Goal: Obtain resource: Download file/media

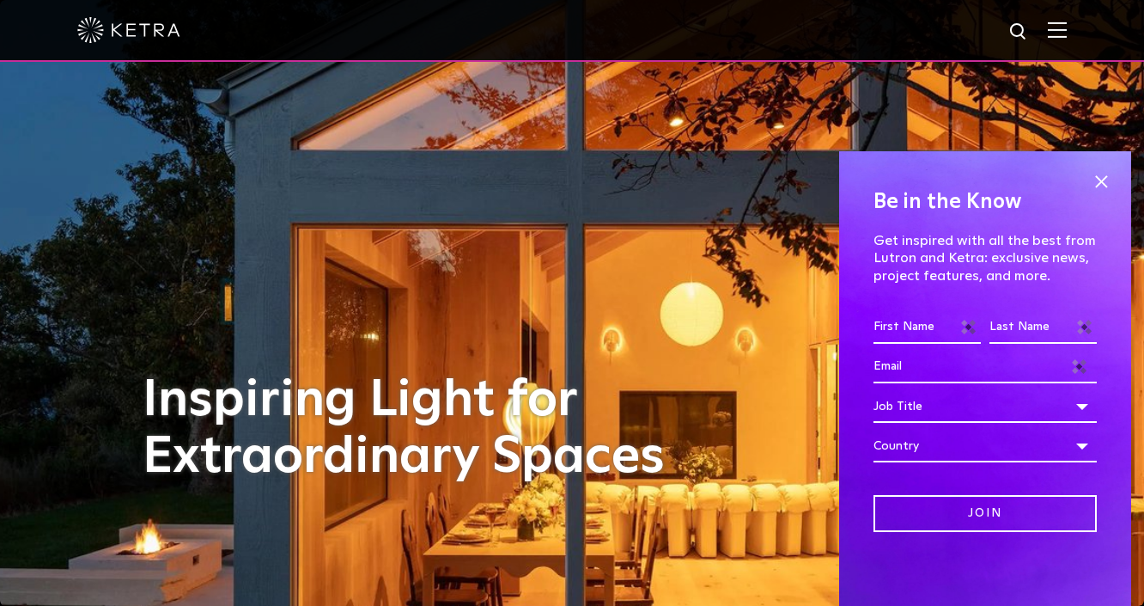
click at [1067, 28] on img at bounding box center [1057, 29] width 19 height 16
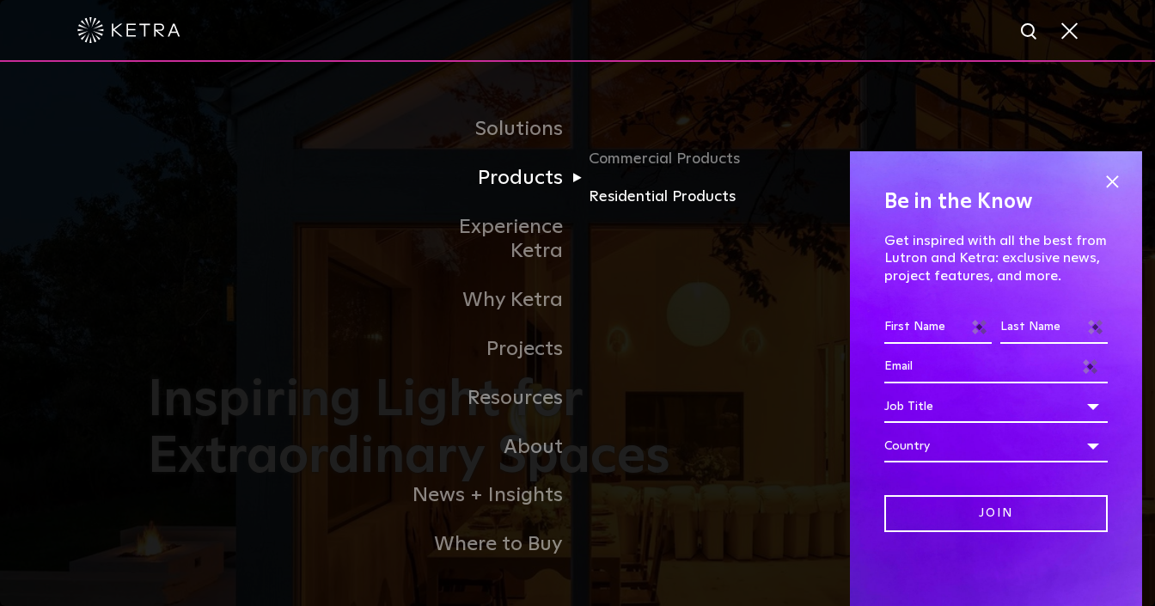
click at [634, 210] on link "Residential Products" at bounding box center [670, 197] width 165 height 25
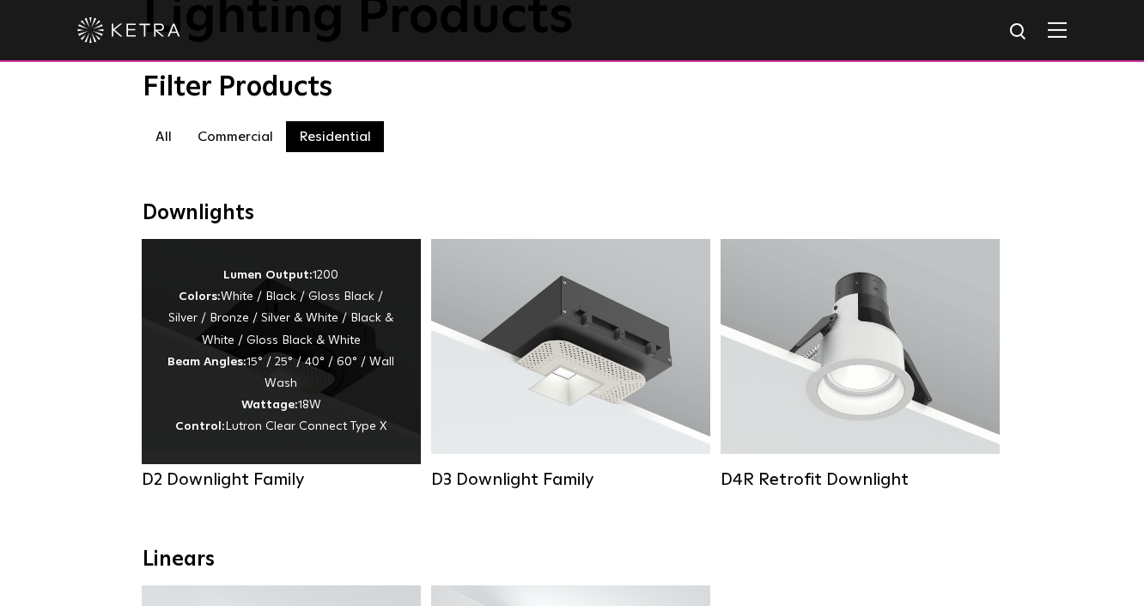
scroll to position [206, 0]
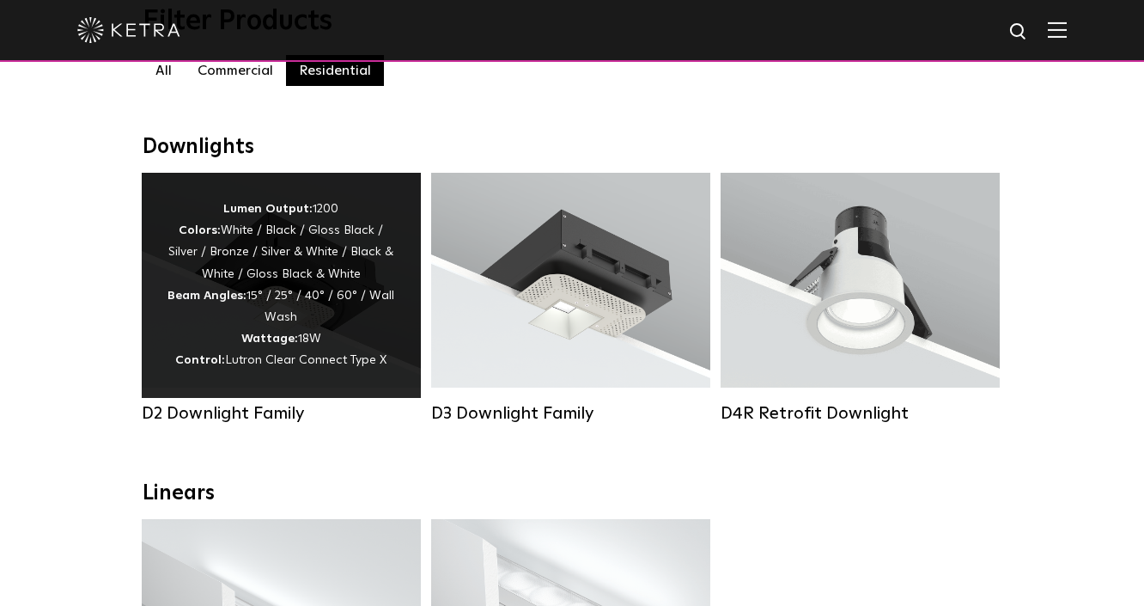
click at [268, 316] on div "Lumen Output: 1200 Colors: White / Black / Gloss Black / Silver / Bronze / Silv…" at bounding box center [282, 285] width 228 height 174
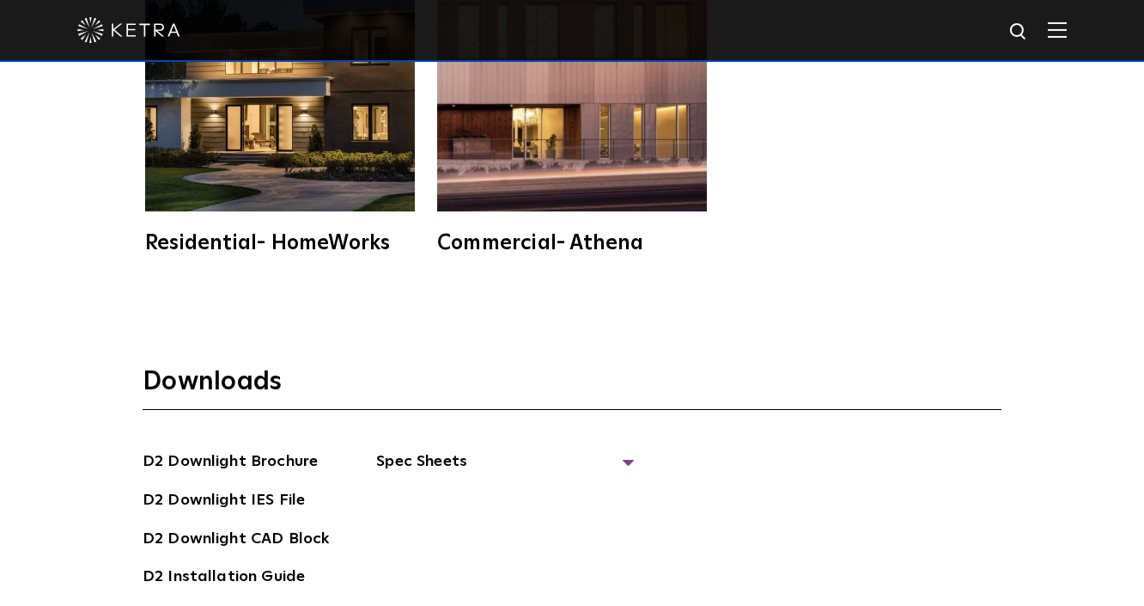
scroll to position [4330, 0]
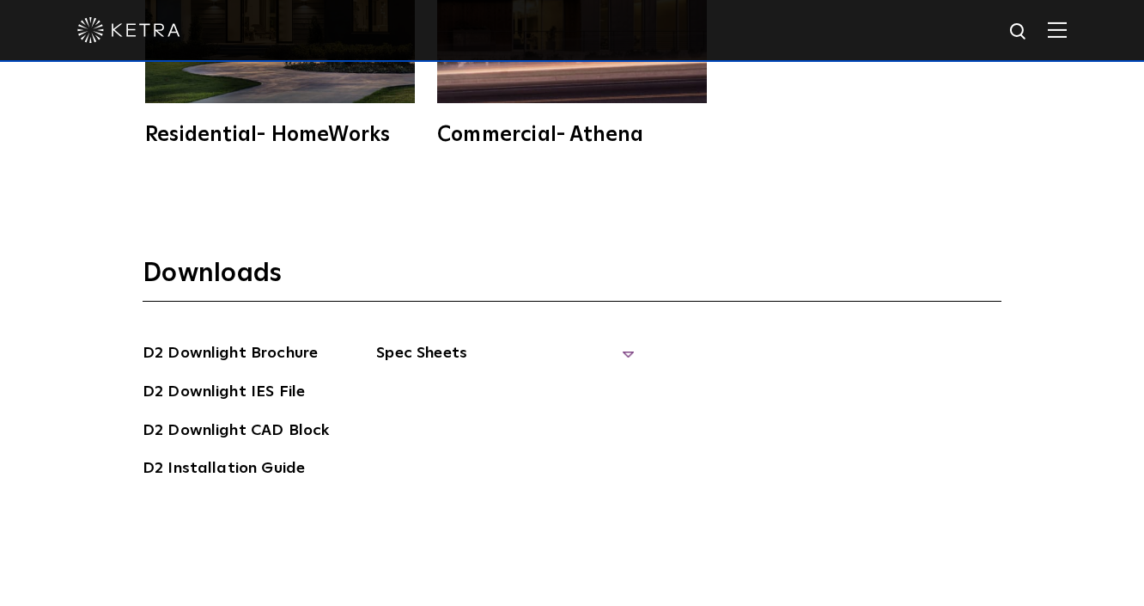
click at [477, 341] on span "Spec Sheets" at bounding box center [505, 360] width 258 height 38
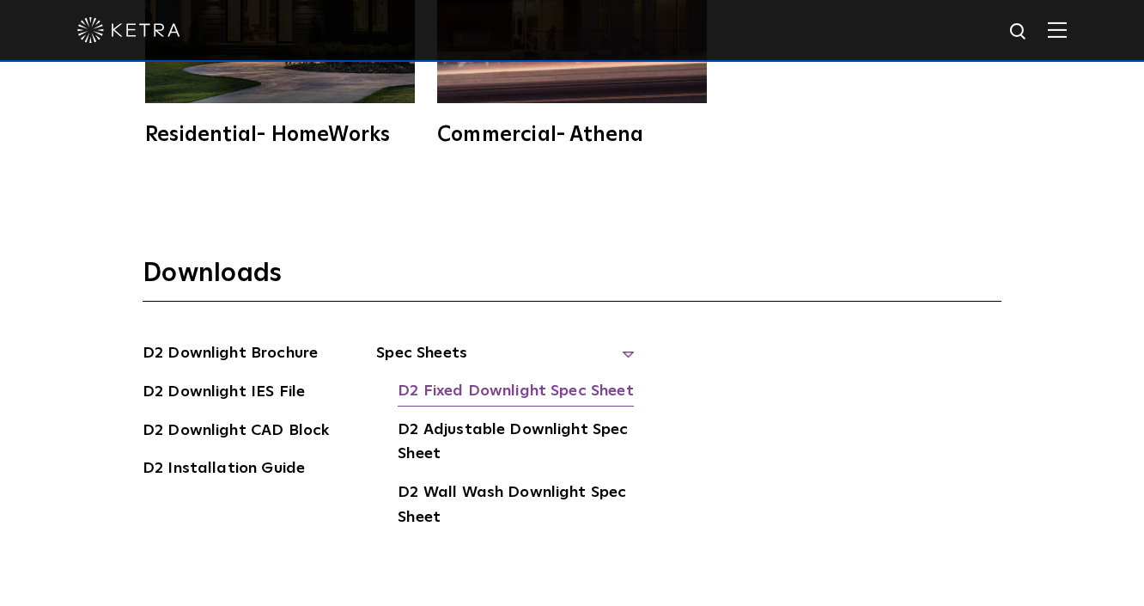
click at [482, 379] on link "D2 Fixed Downlight Spec Sheet" at bounding box center [515, 392] width 235 height 27
